Goal: Information Seeking & Learning: Learn about a topic

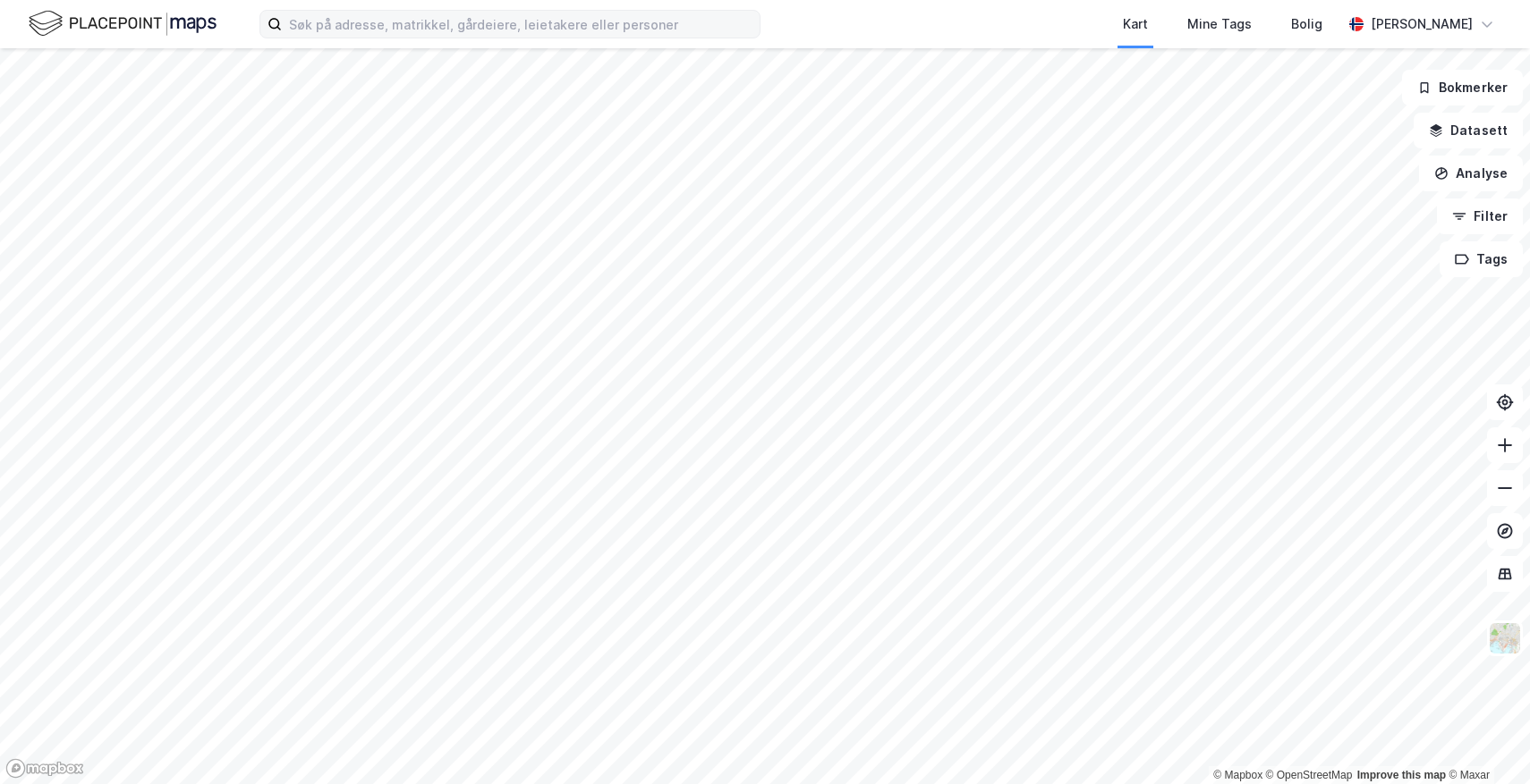
click at [603, 37] on label at bounding box center [509, 24] width 501 height 29
click at [603, 37] on input at bounding box center [520, 24] width 477 height 27
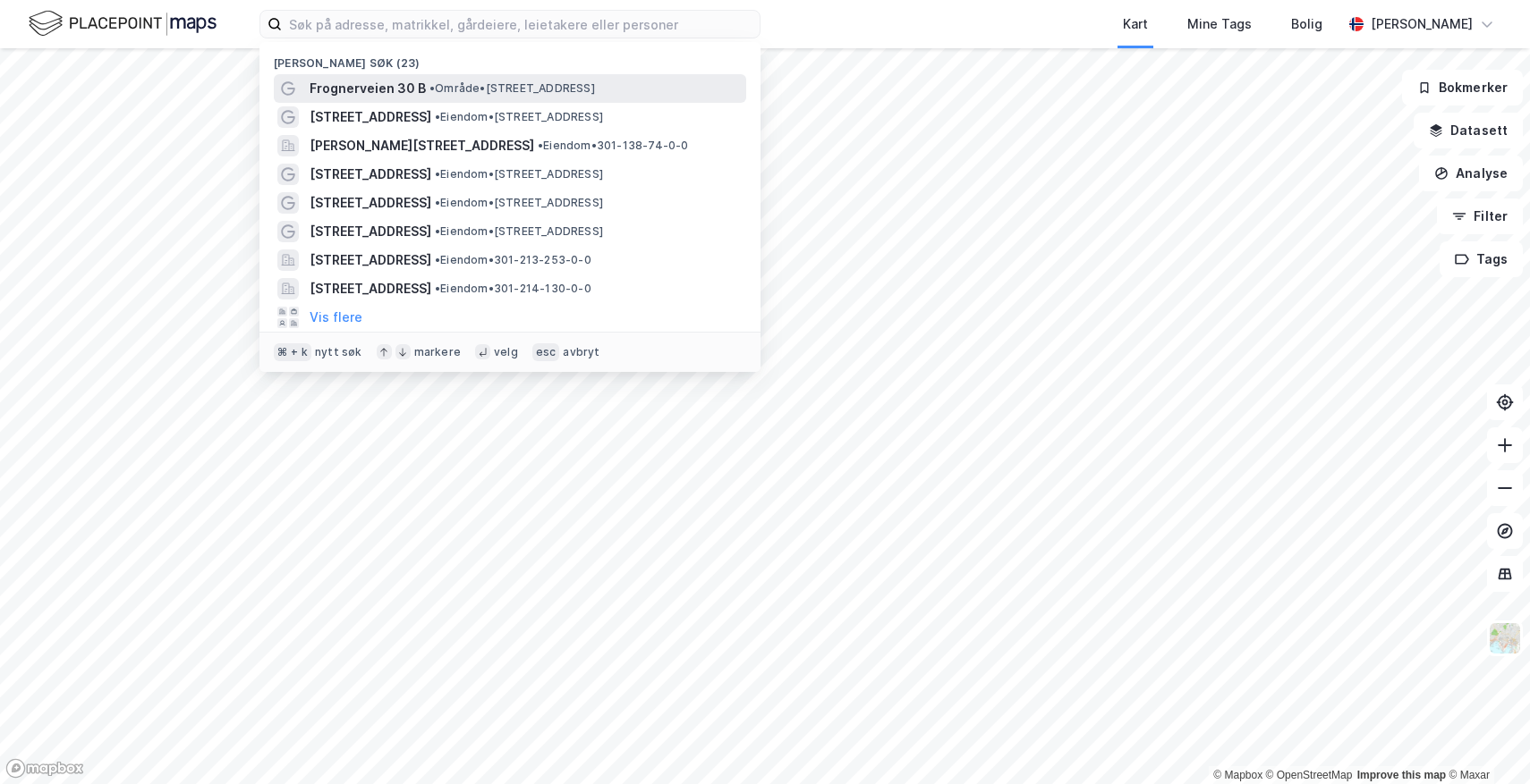
click at [534, 82] on span "• Område • [STREET_ADDRESS]" at bounding box center [512, 88] width 165 height 14
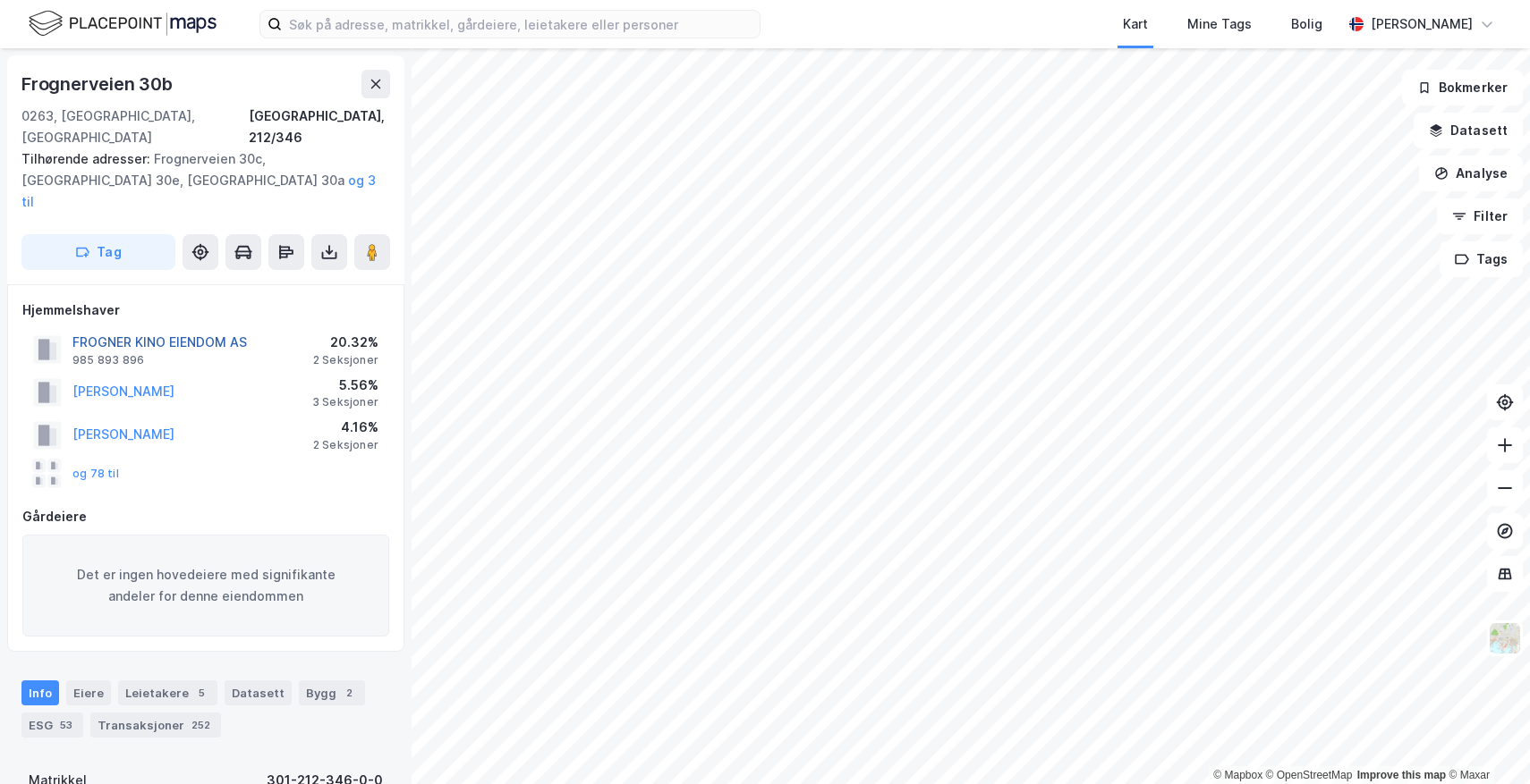
click at [0, 0] on button "FROGNER KINO EIENDOM AS" at bounding box center [0, 0] width 0 height 0
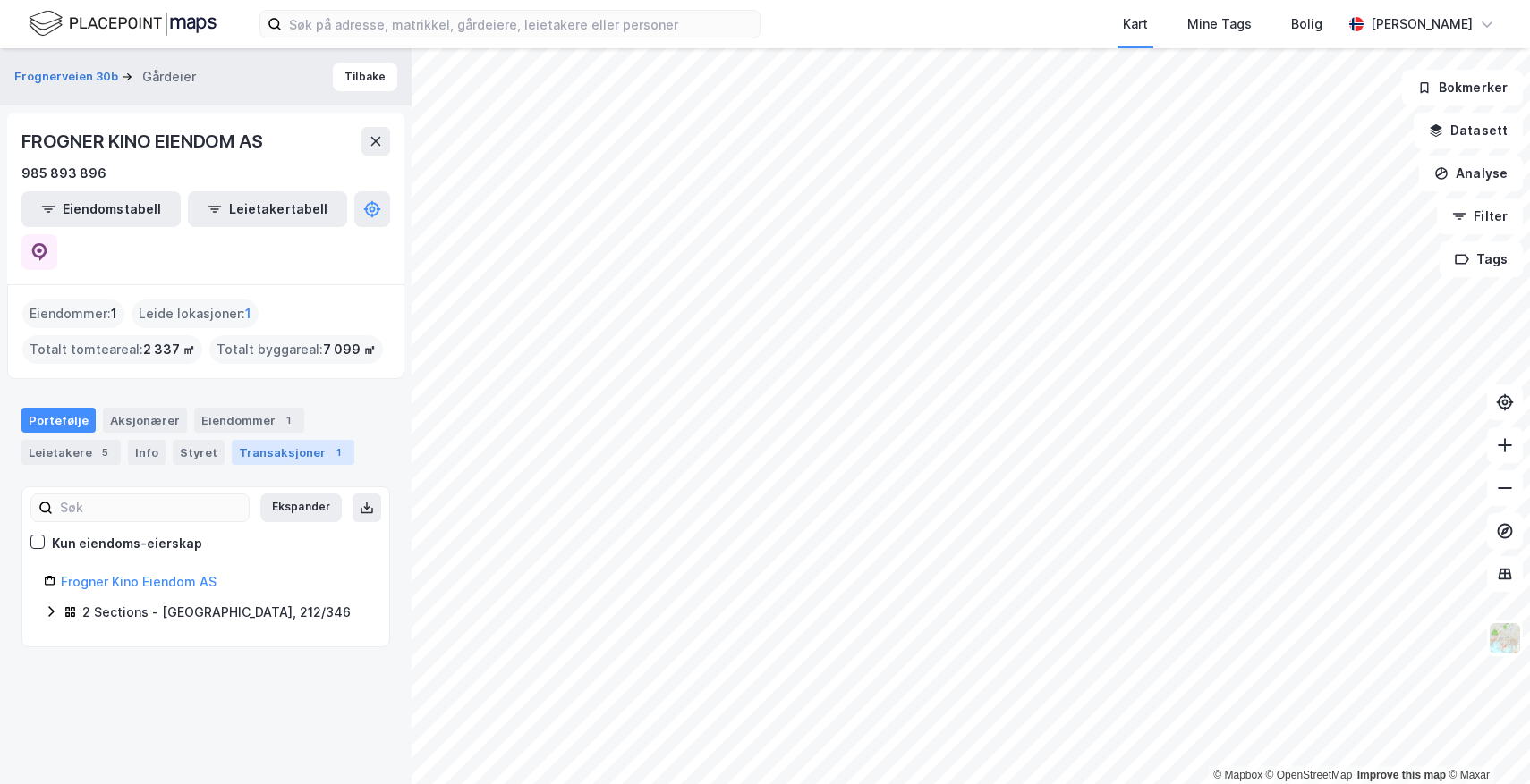
click at [243, 440] on div "Transaksjoner 1" at bounding box center [292, 452] width 122 height 25
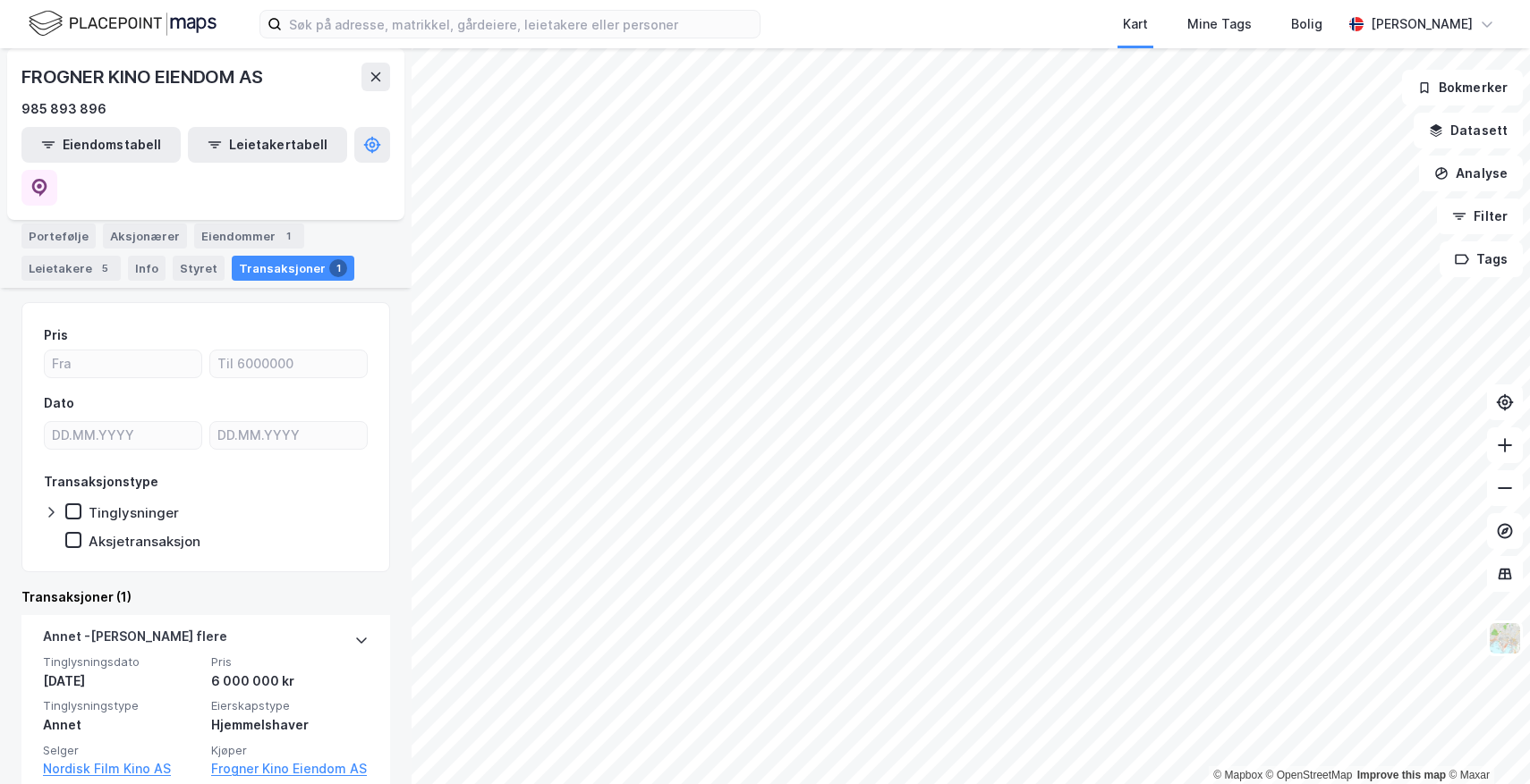
scroll to position [190, 0]
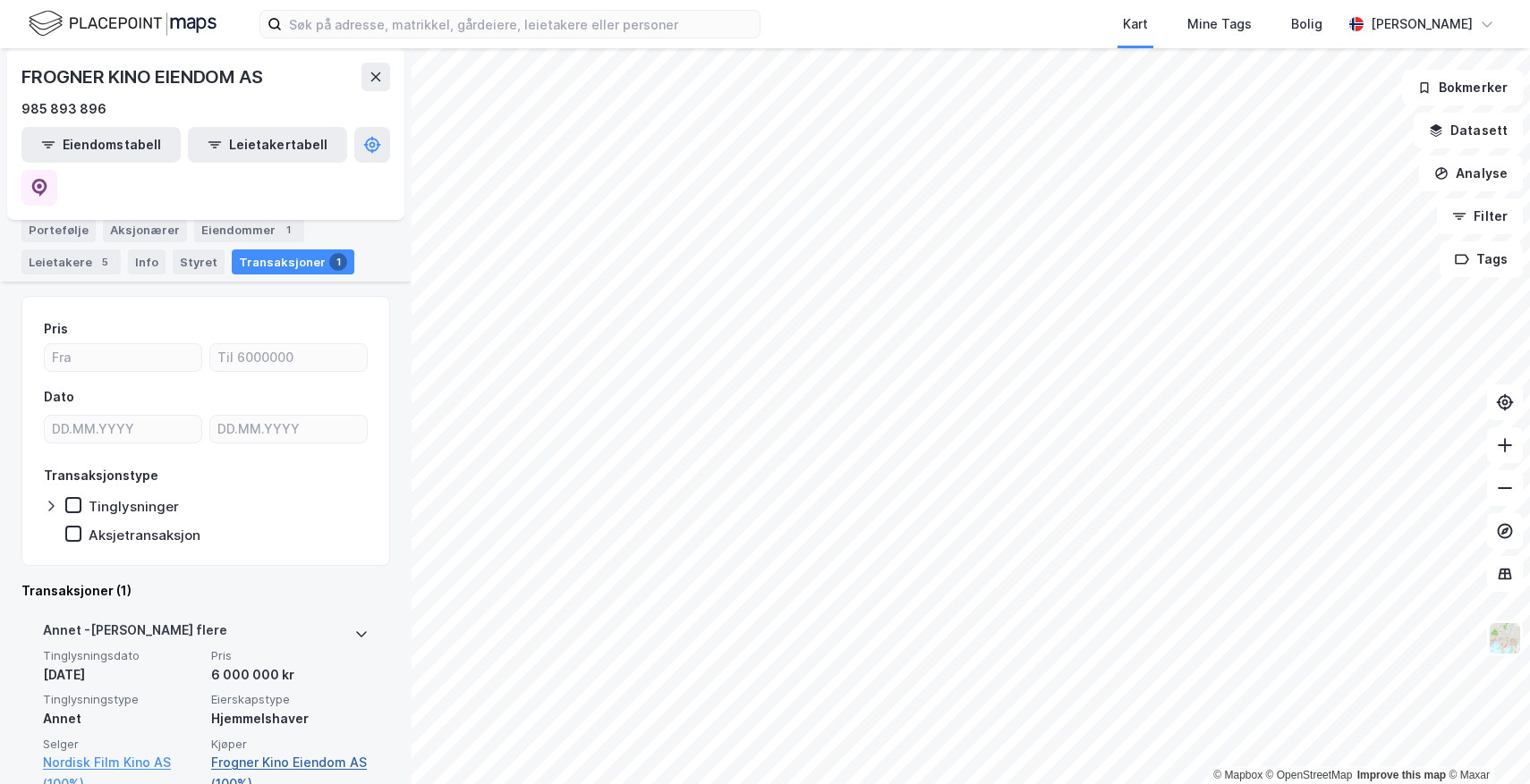
click at [262, 752] on link "Frogner Kino Eiendom AS (100%)" at bounding box center [289, 774] width 158 height 43
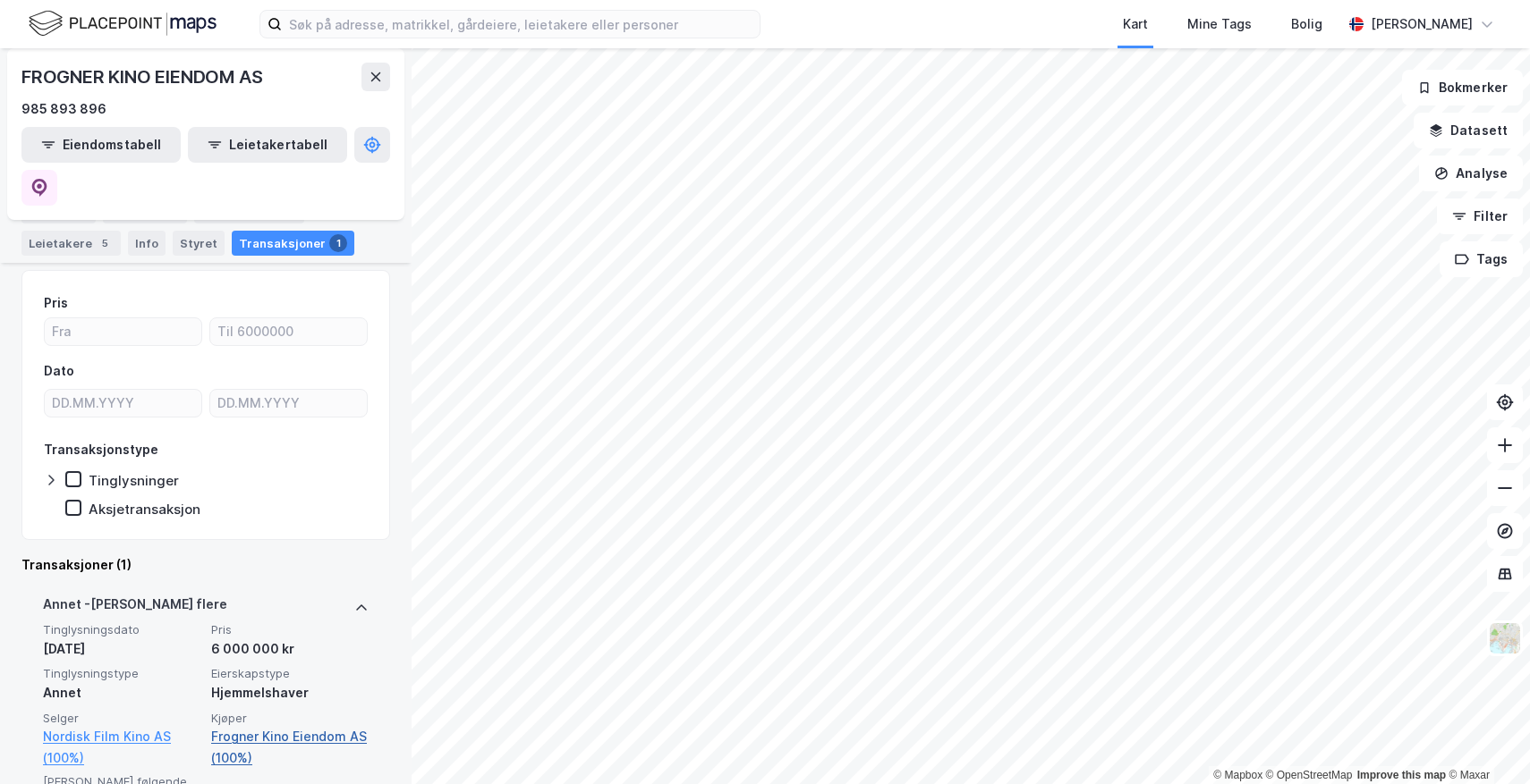
scroll to position [238, 0]
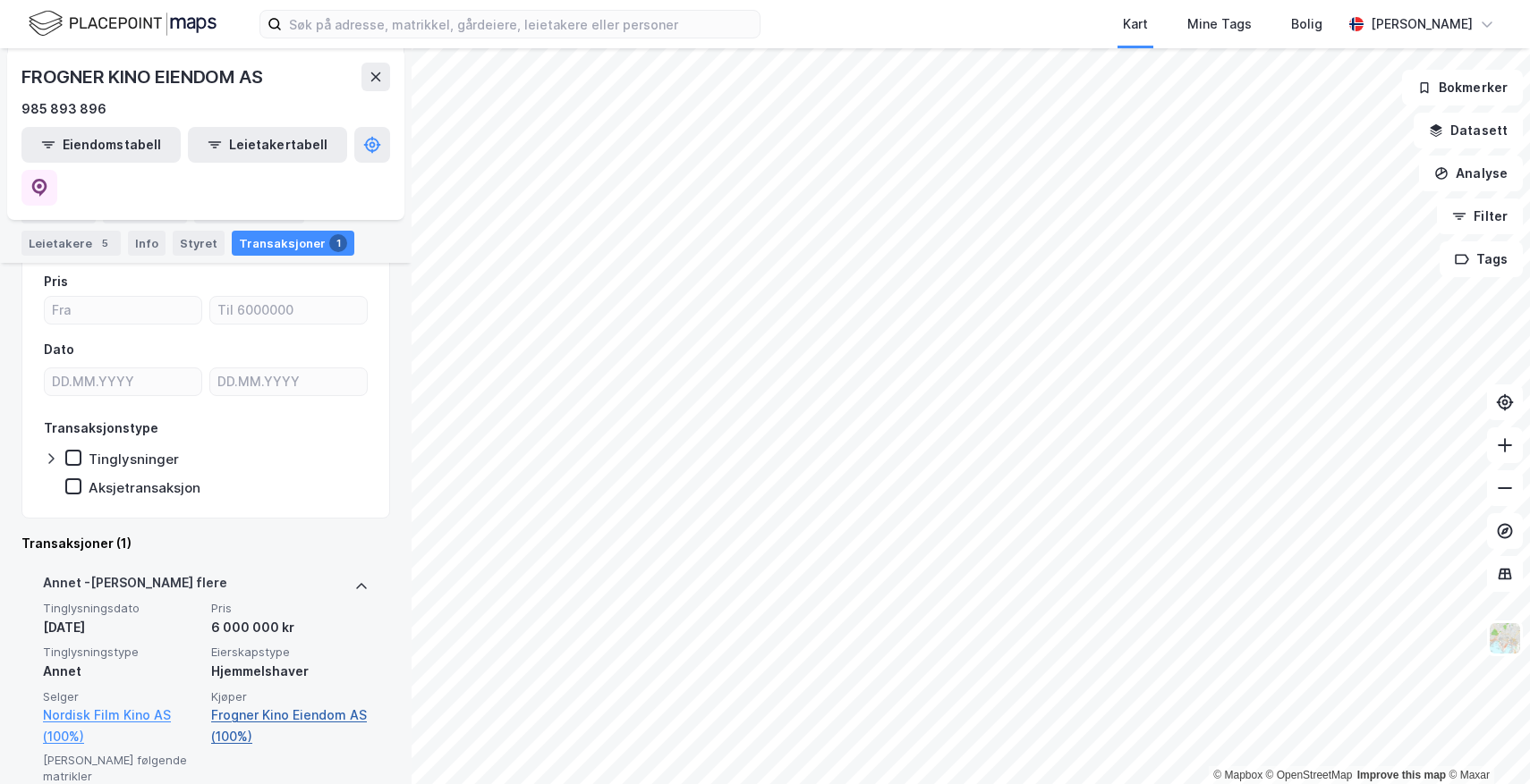
click at [267, 705] on link "Frogner Kino Eiendom AS (100%)" at bounding box center [289, 726] width 158 height 43
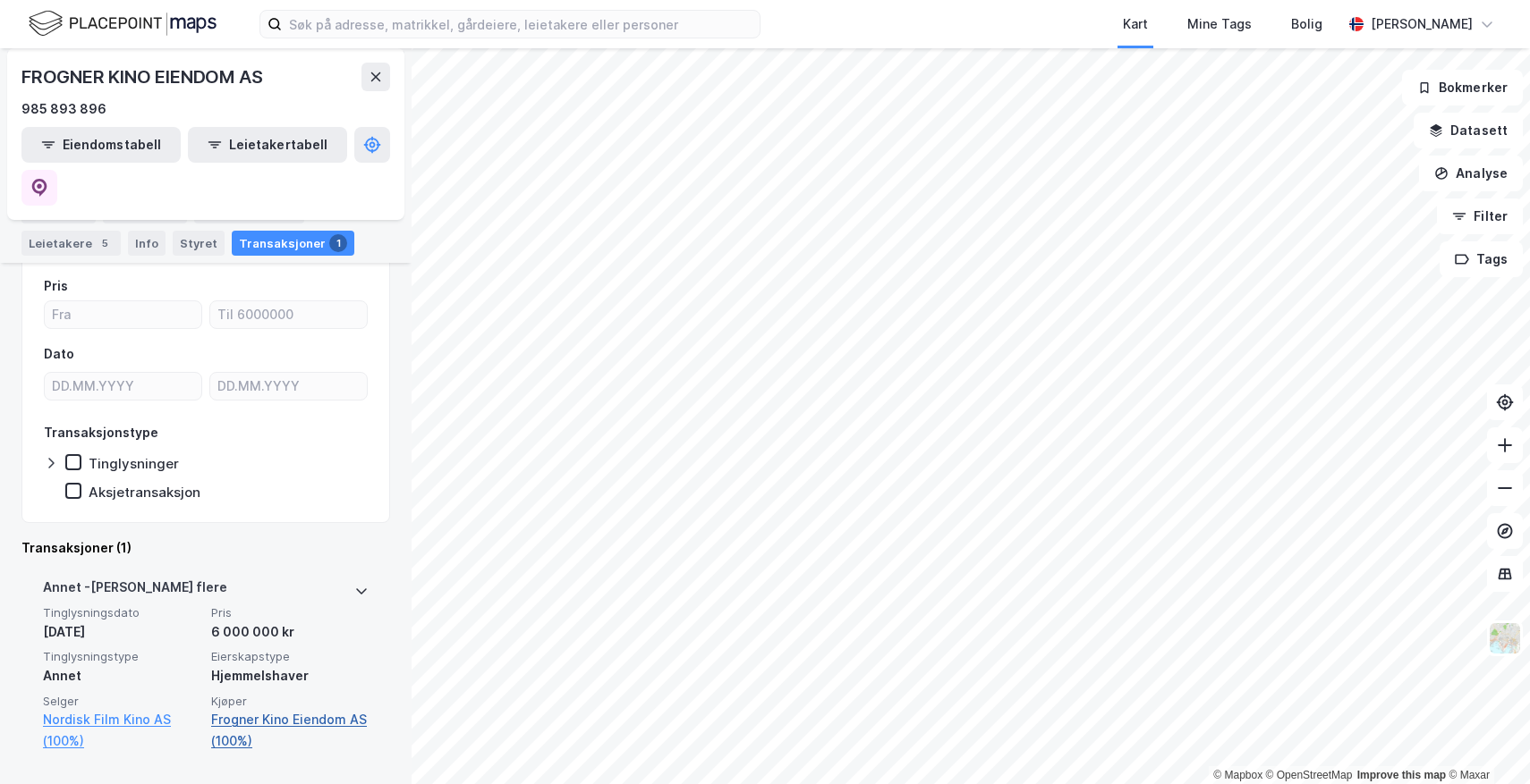
scroll to position [190, 0]
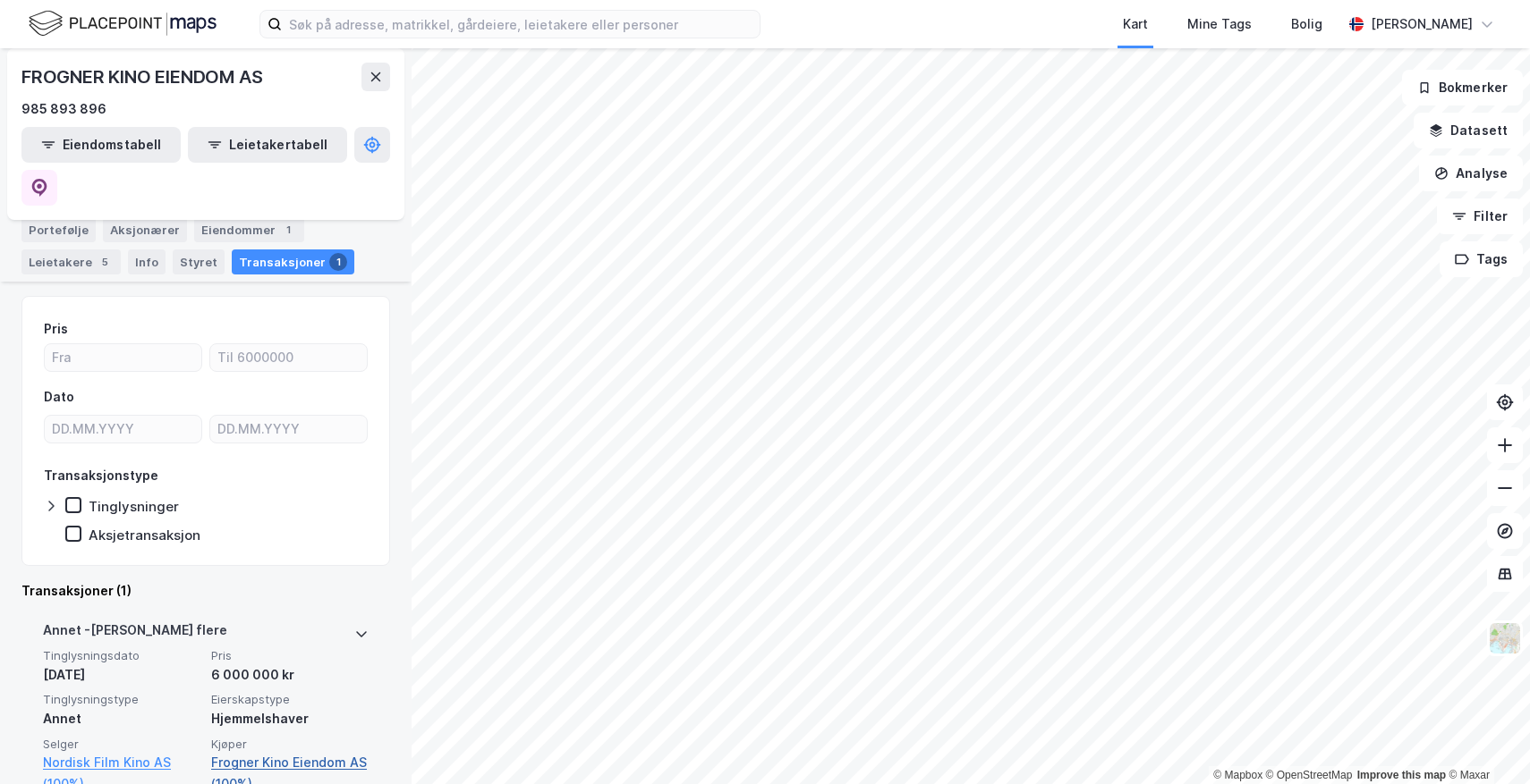
click at [260, 752] on link "Frogner Kino Eiendom AS (100%)" at bounding box center [289, 774] width 158 height 43
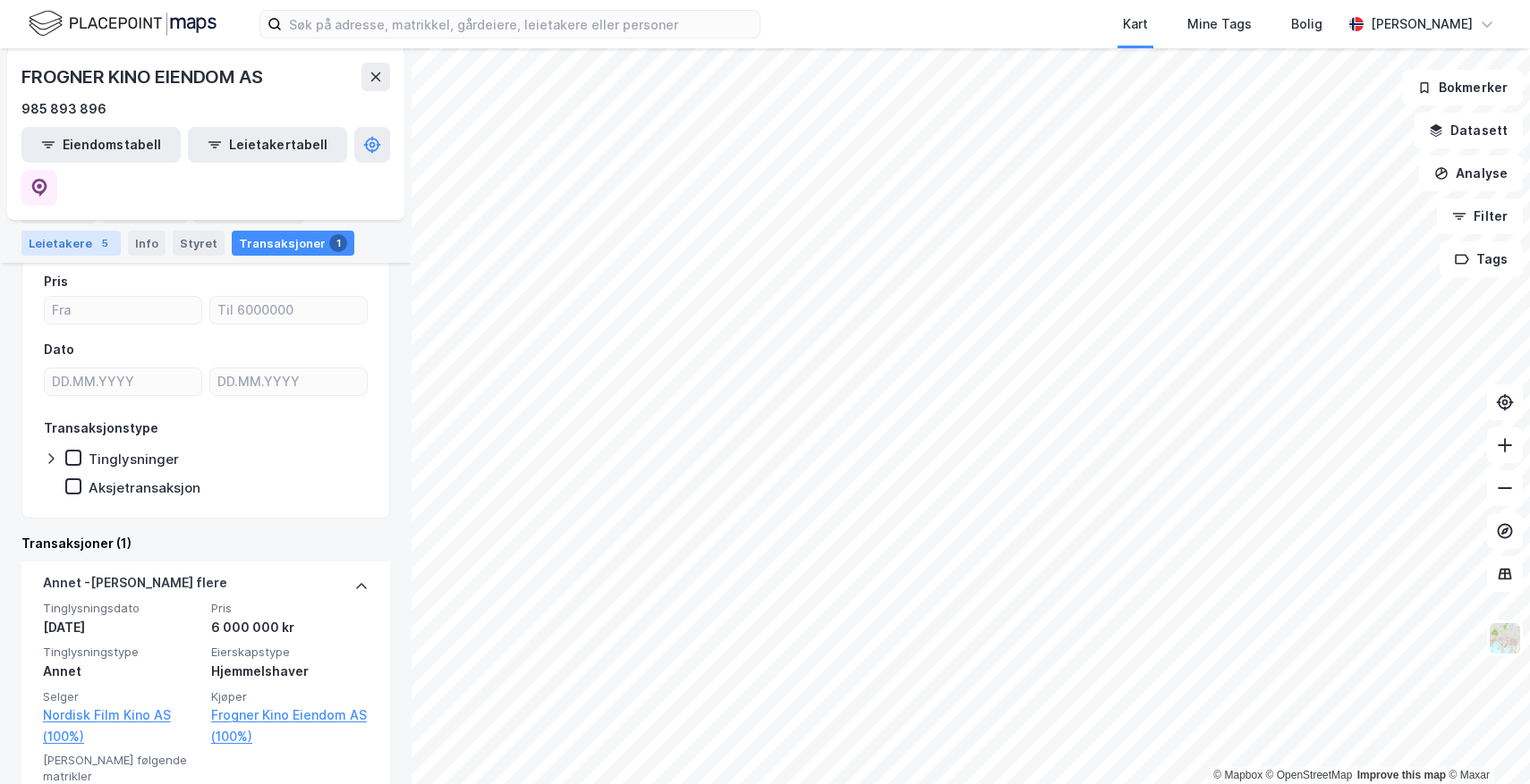
click at [82, 241] on div "Leietakere 5" at bounding box center [71, 243] width 99 height 25
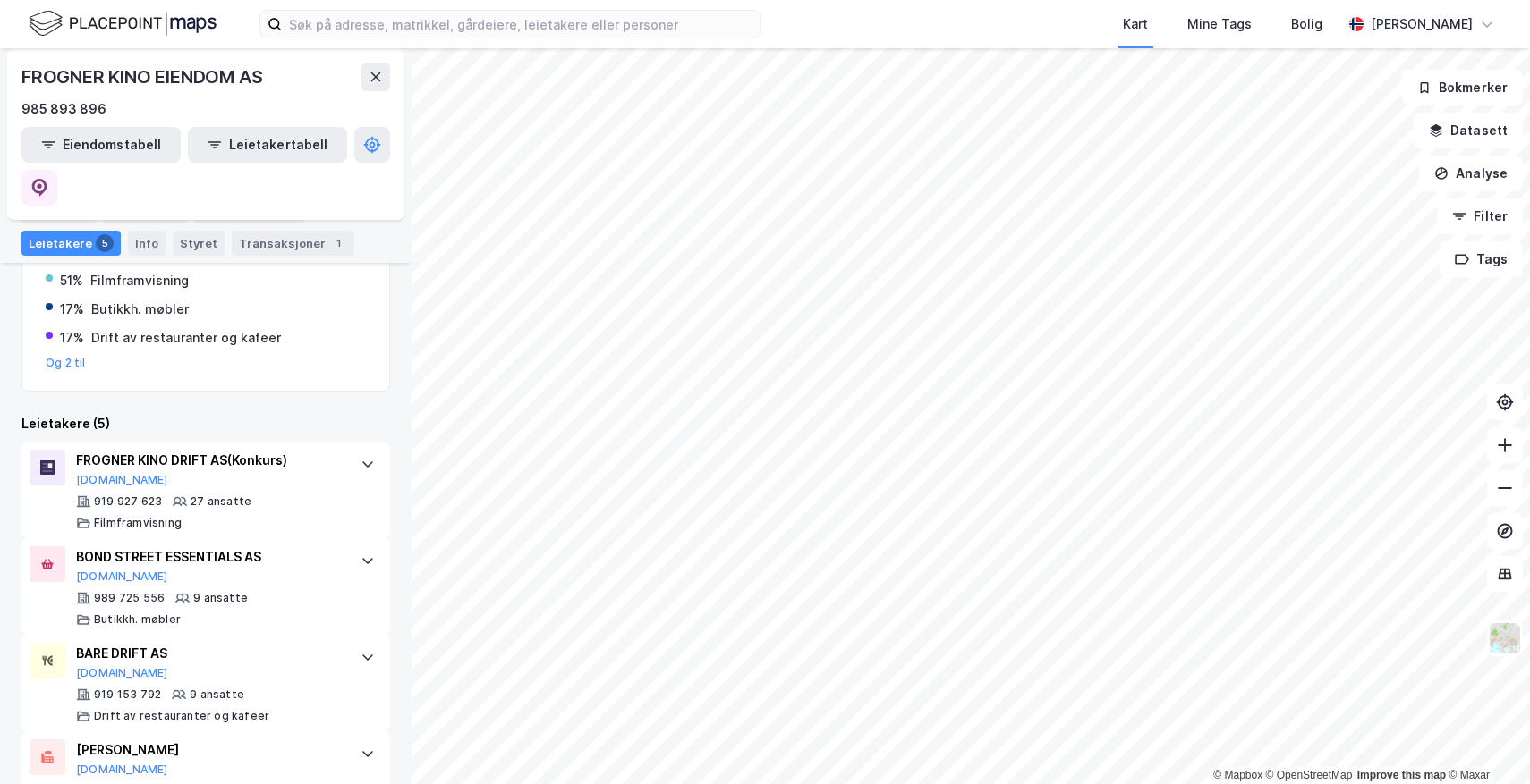
scroll to position [379, 0]
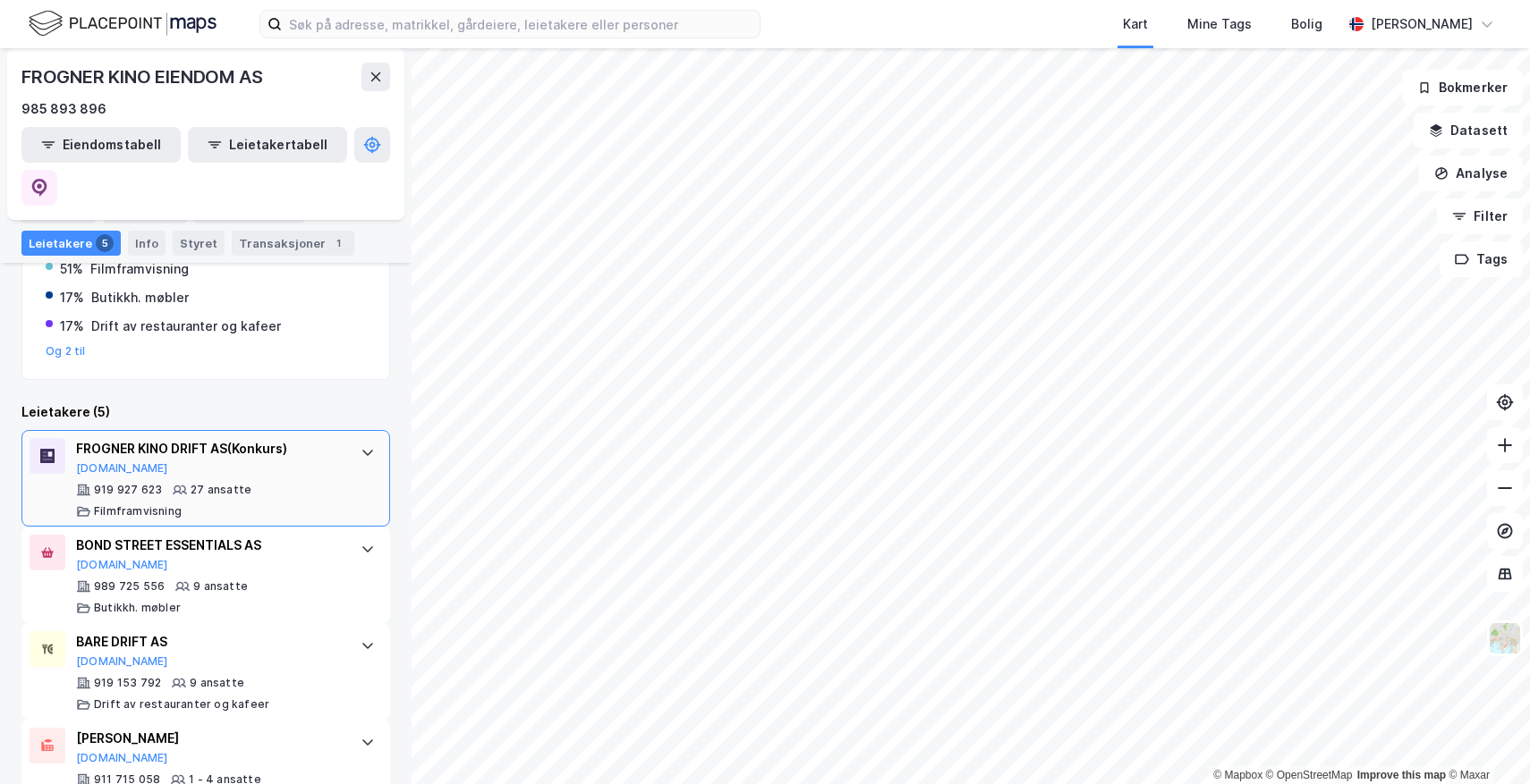
click at [121, 438] on div "FROGNER KINO DRIFT AS (Konkurs)" at bounding box center [210, 448] width 267 height 21
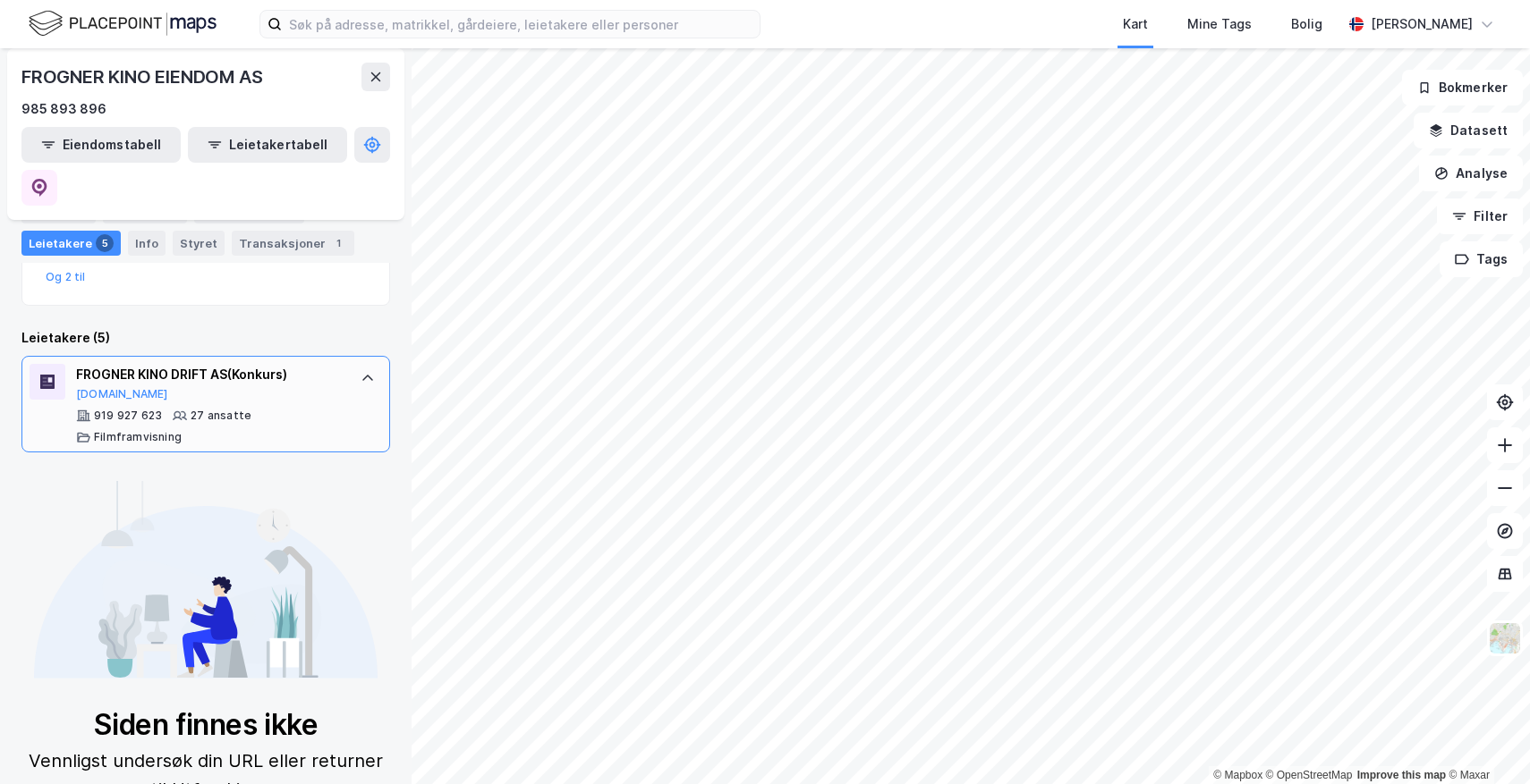
scroll to position [0, 0]
